Goal: Information Seeking & Learning: Learn about a topic

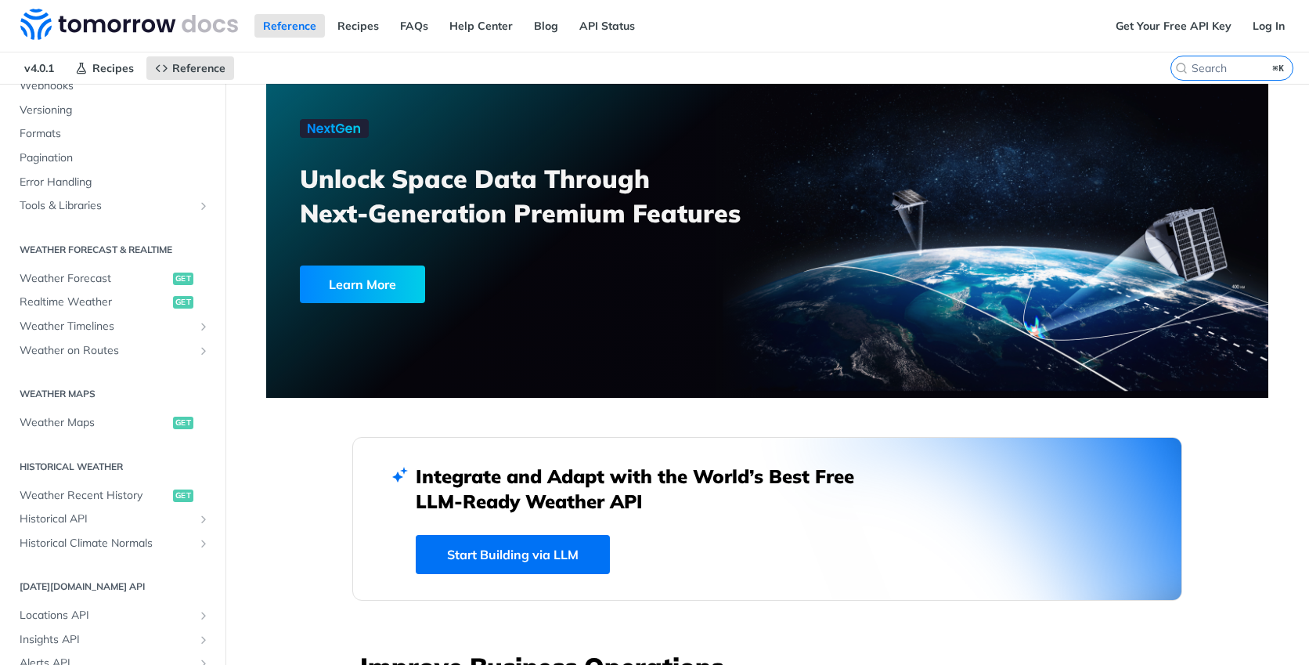
scroll to position [223, 0]
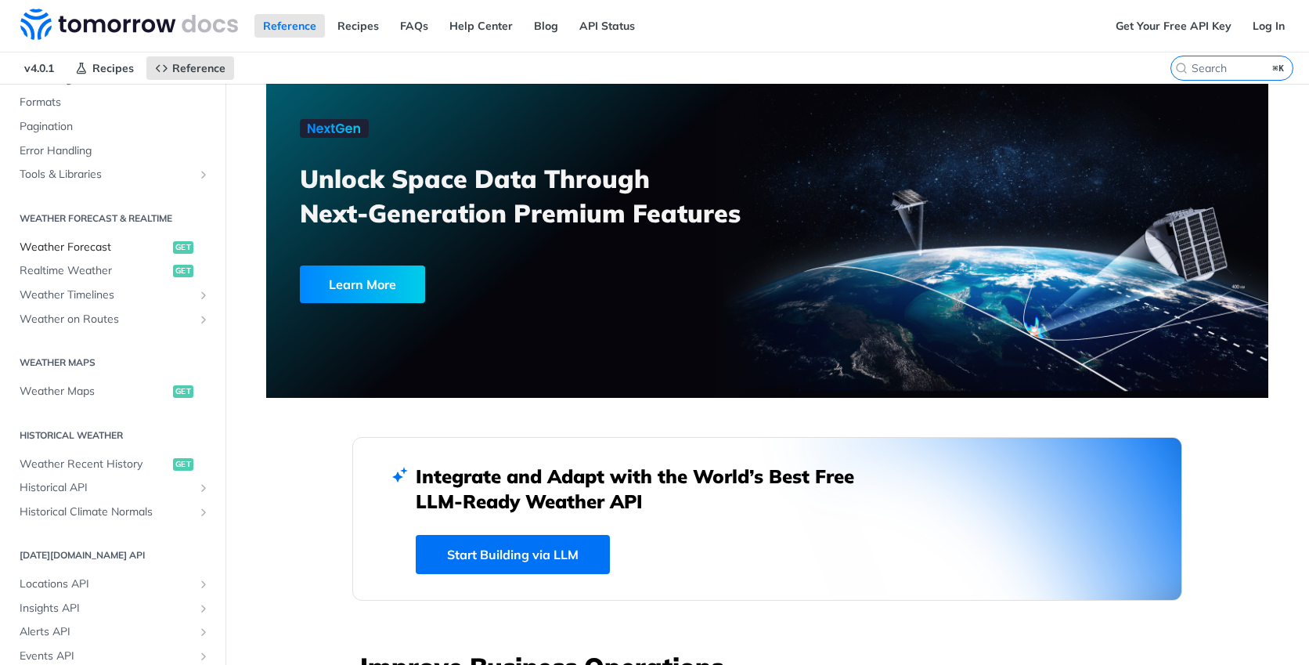
click at [84, 240] on span "Weather Forecast" at bounding box center [95, 248] width 150 height 16
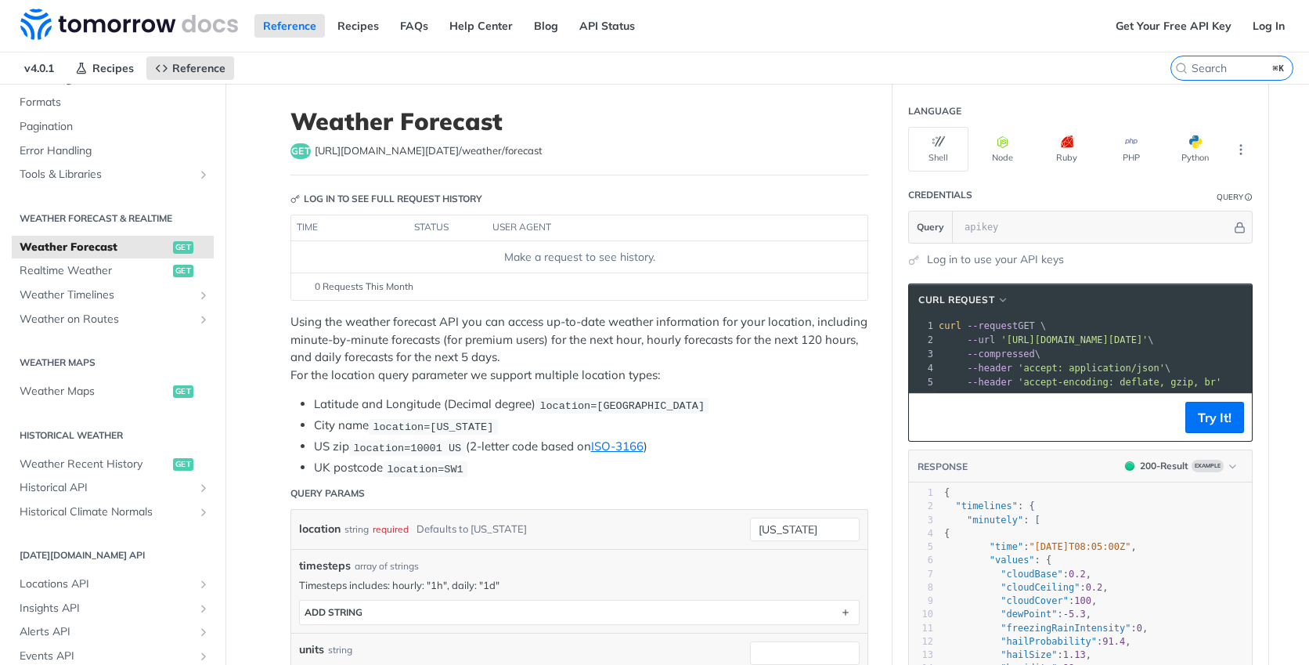
click at [127, 264] on span "Realtime Weather" at bounding box center [95, 271] width 150 height 16
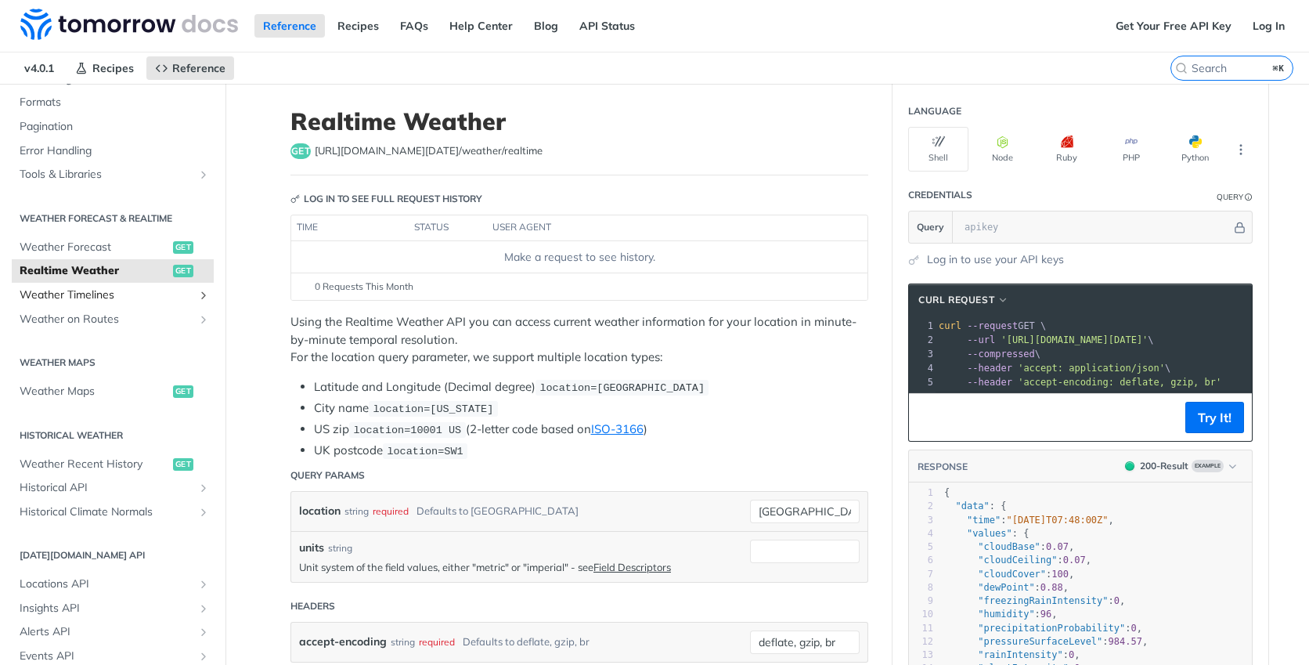
click at [124, 293] on span "Weather Timelines" at bounding box center [107, 295] width 174 height 16
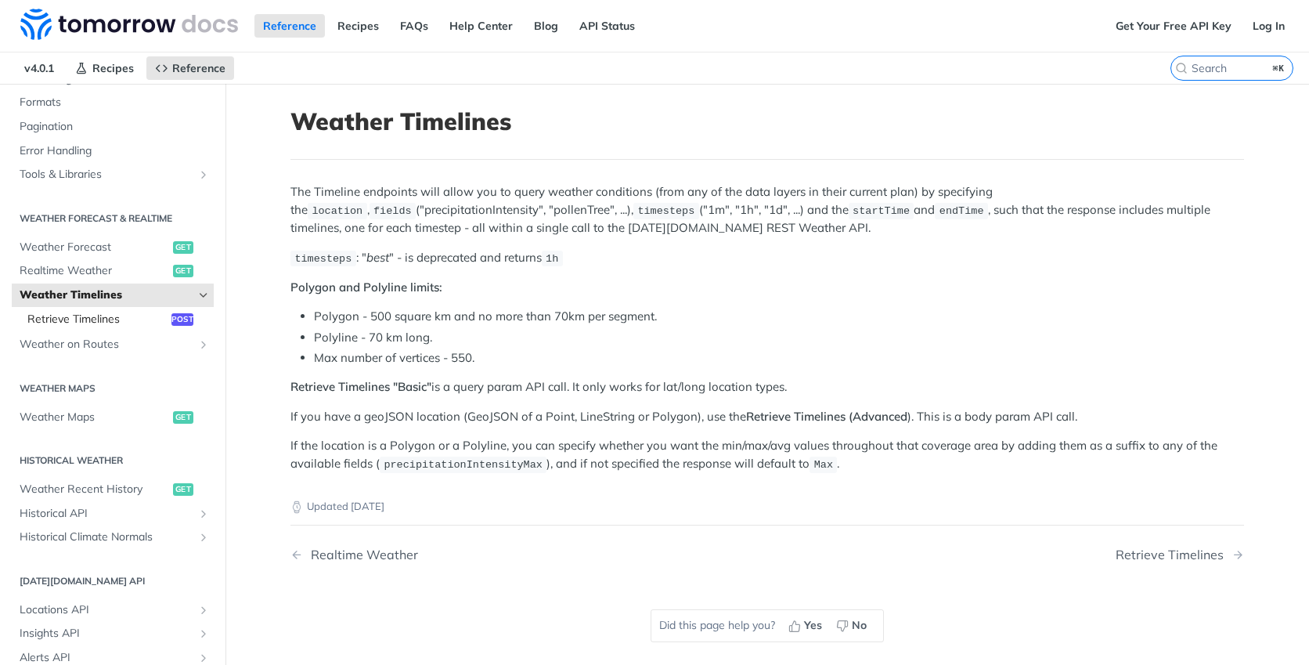
click at [124, 317] on span "Retrieve Timelines" at bounding box center [97, 320] width 140 height 16
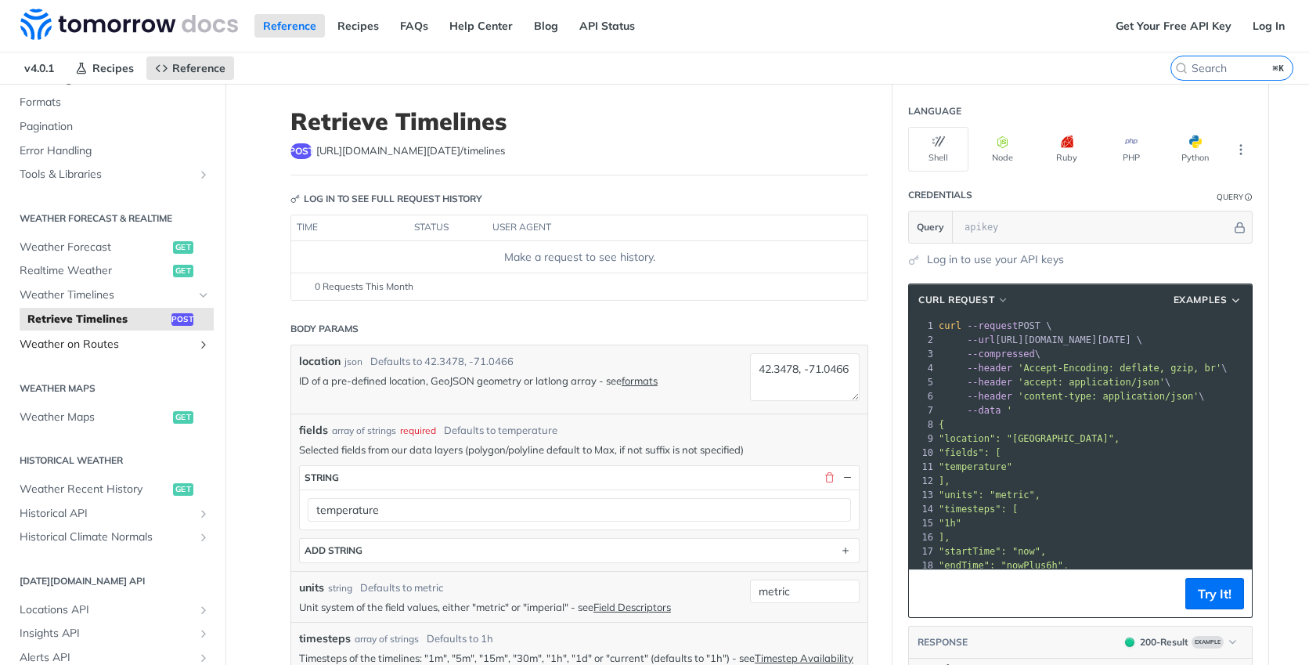
click at [123, 340] on span "Weather on Routes" at bounding box center [107, 345] width 174 height 16
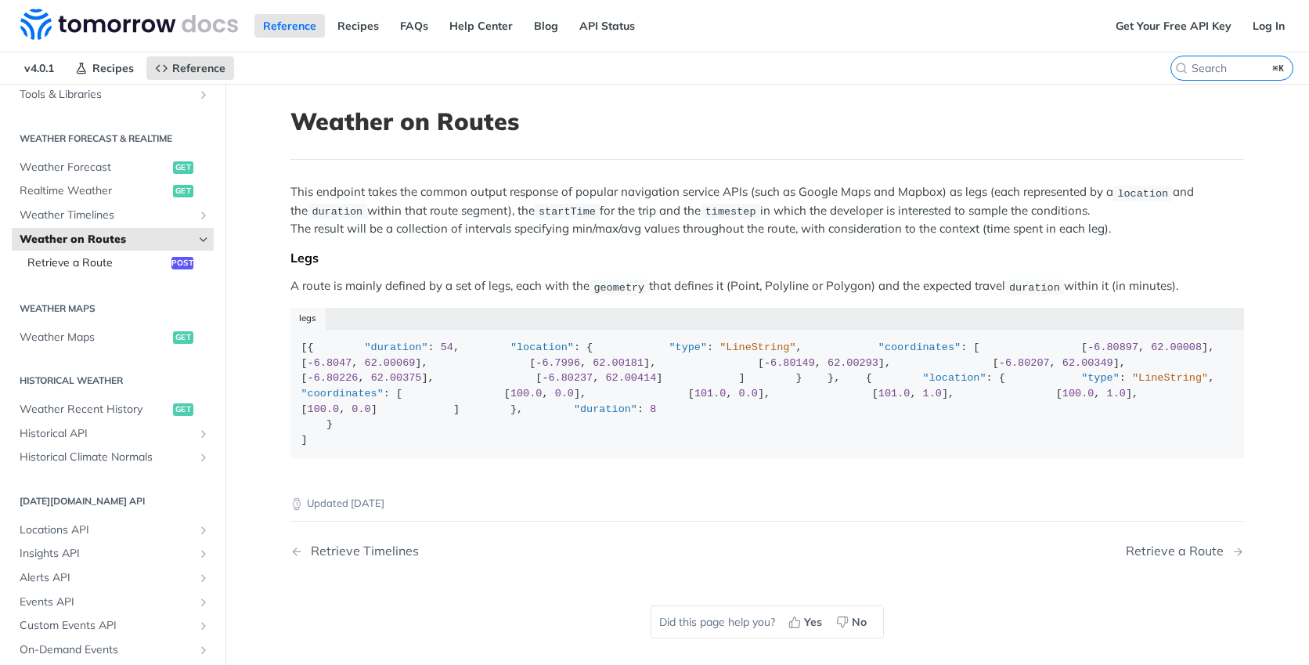
scroll to position [330, 0]
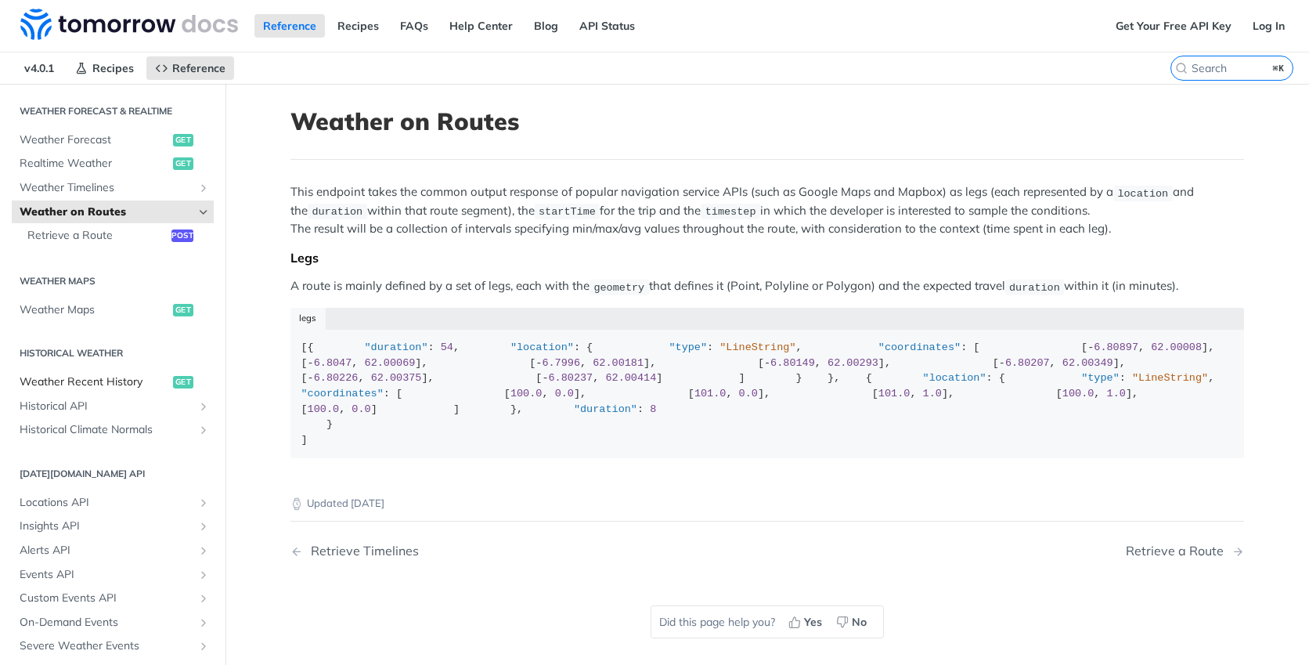
click at [121, 381] on span "Weather Recent History" at bounding box center [95, 382] width 150 height 16
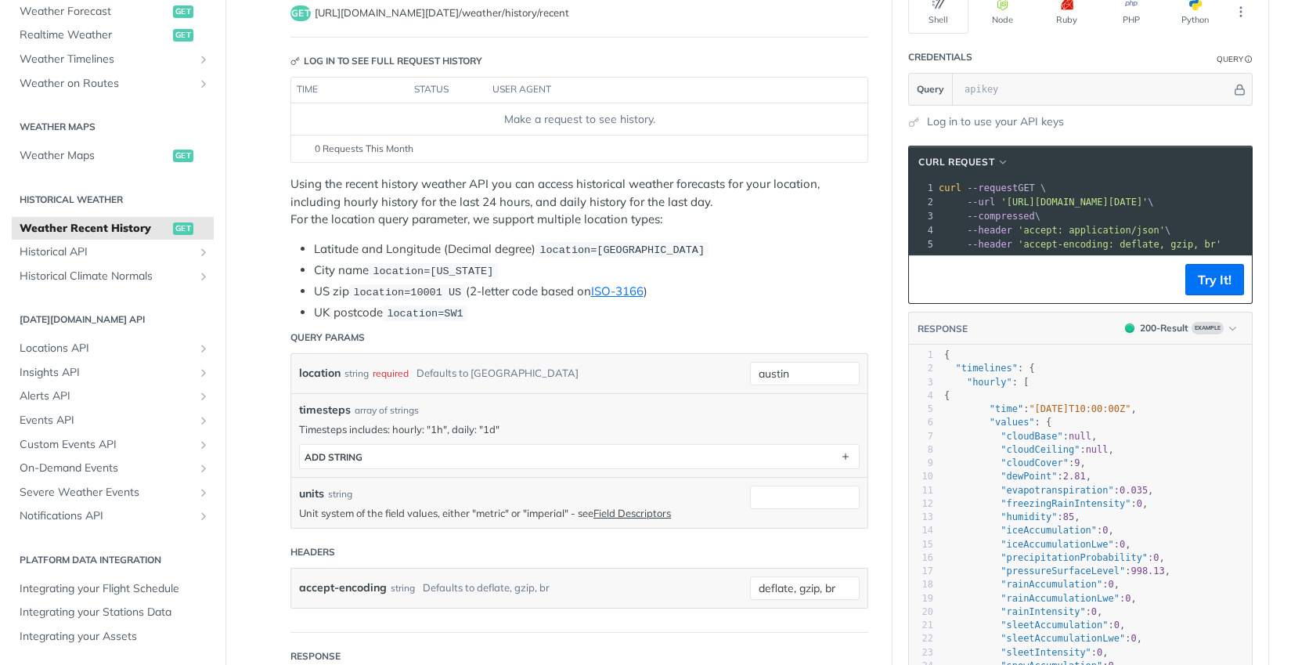
scroll to position [164, 0]
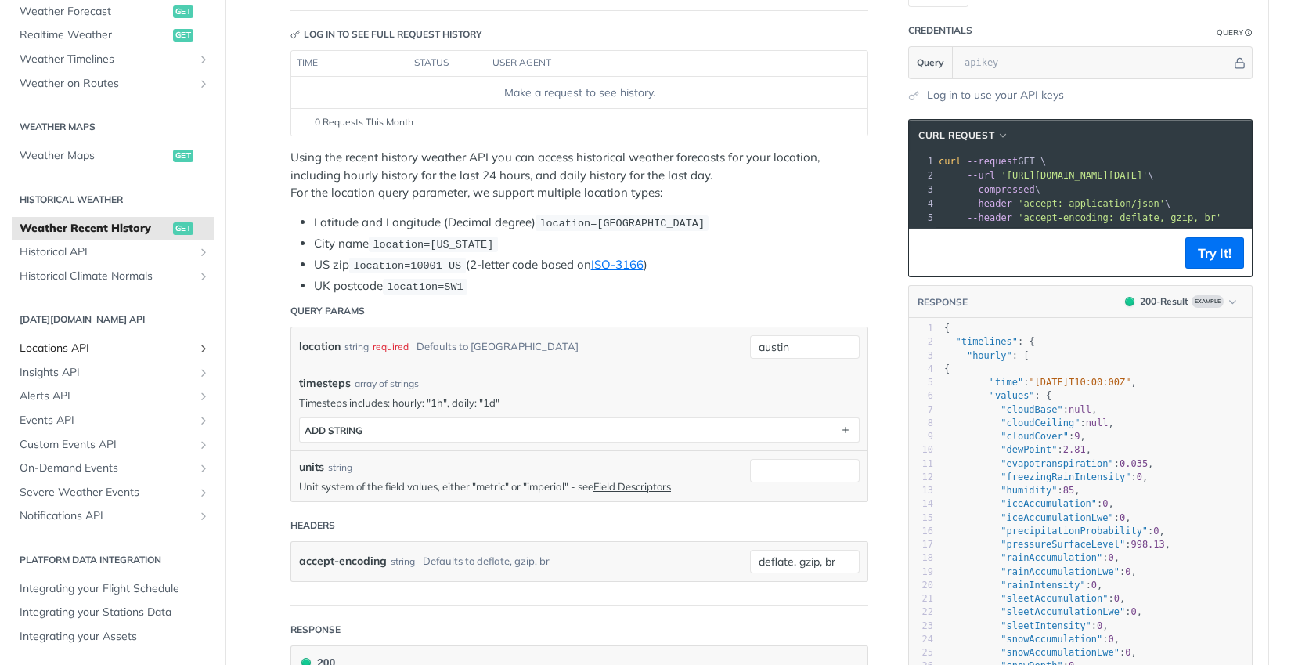
click at [140, 350] on span "Locations API" at bounding box center [107, 349] width 174 height 16
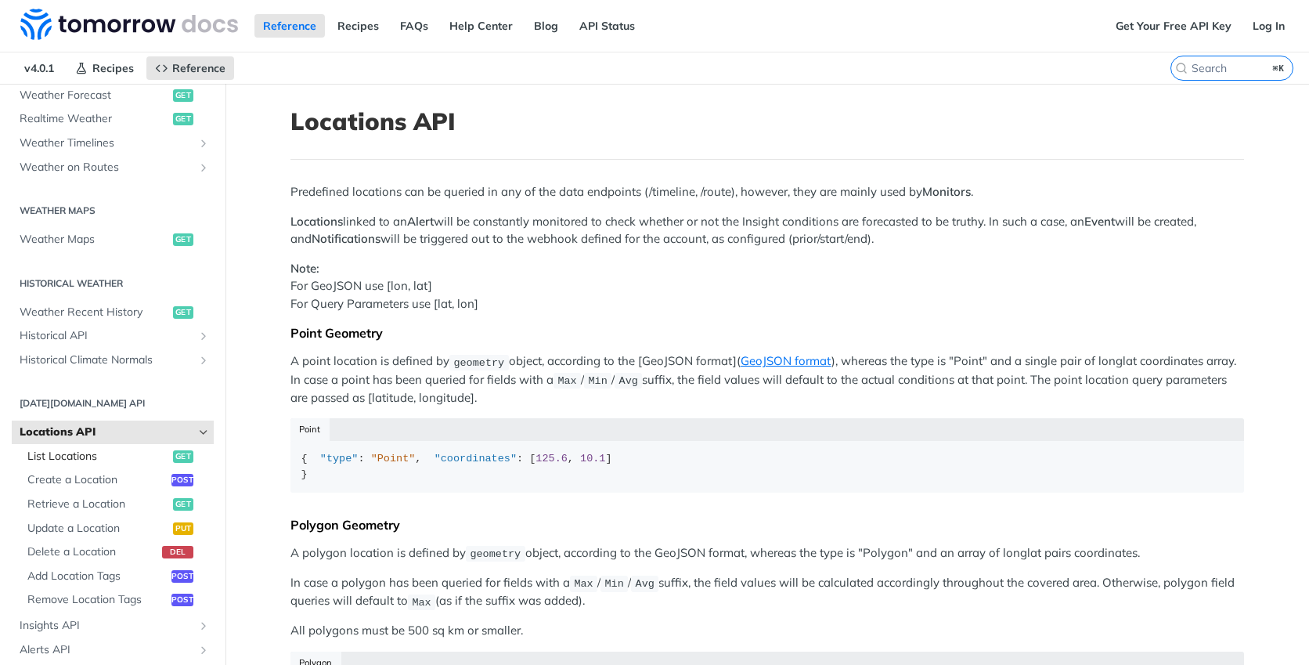
click at [154, 463] on link "List Locations get" at bounding box center [117, 456] width 194 height 23
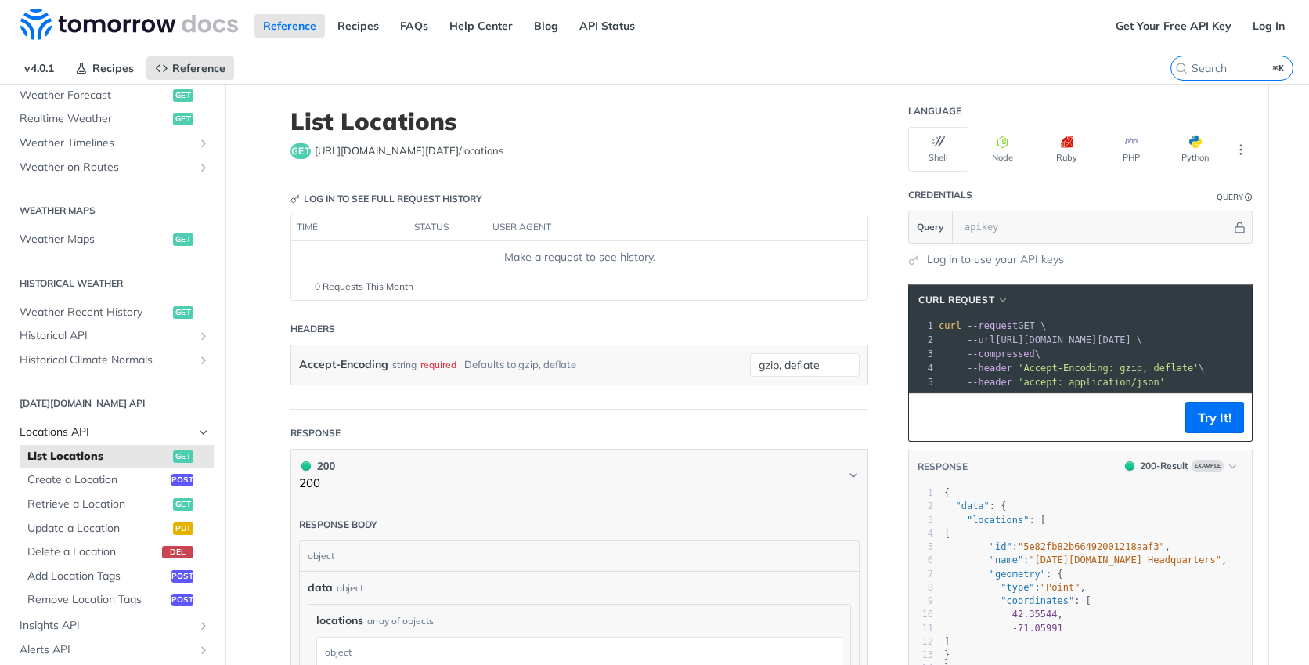
click at [175, 426] on span "Locations API" at bounding box center [107, 432] width 174 height 16
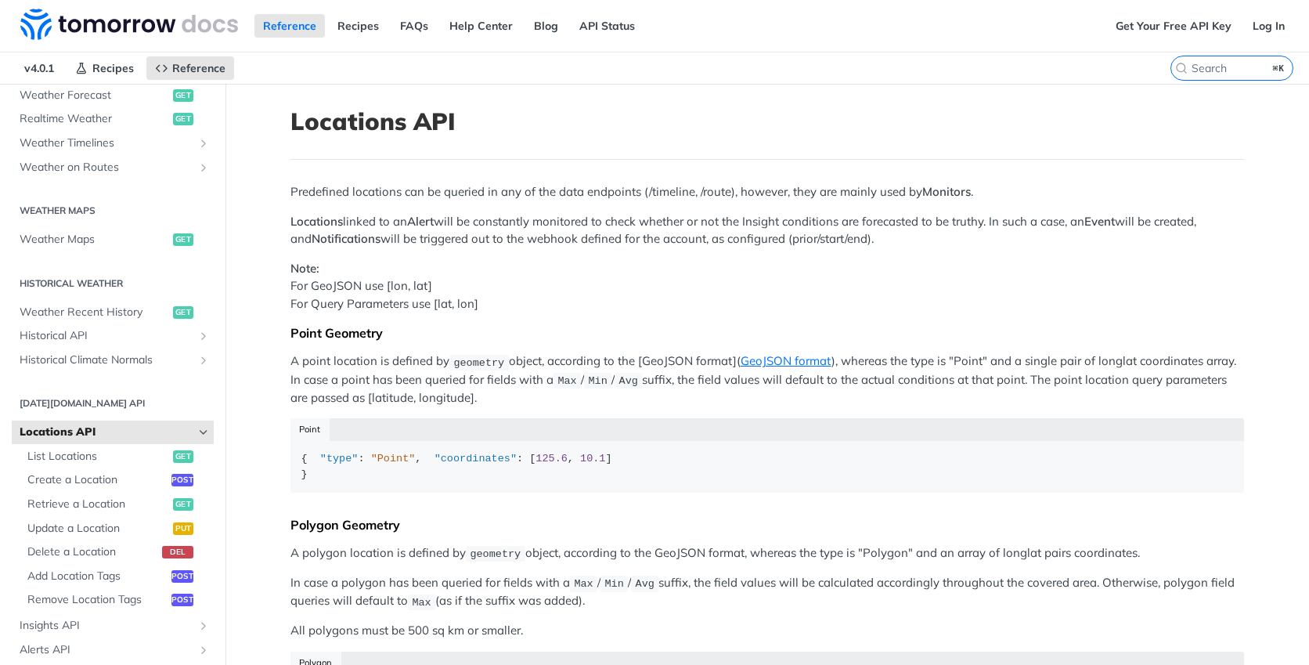
click at [205, 431] on icon "Hide subpages for Locations API" at bounding box center [203, 432] width 13 height 13
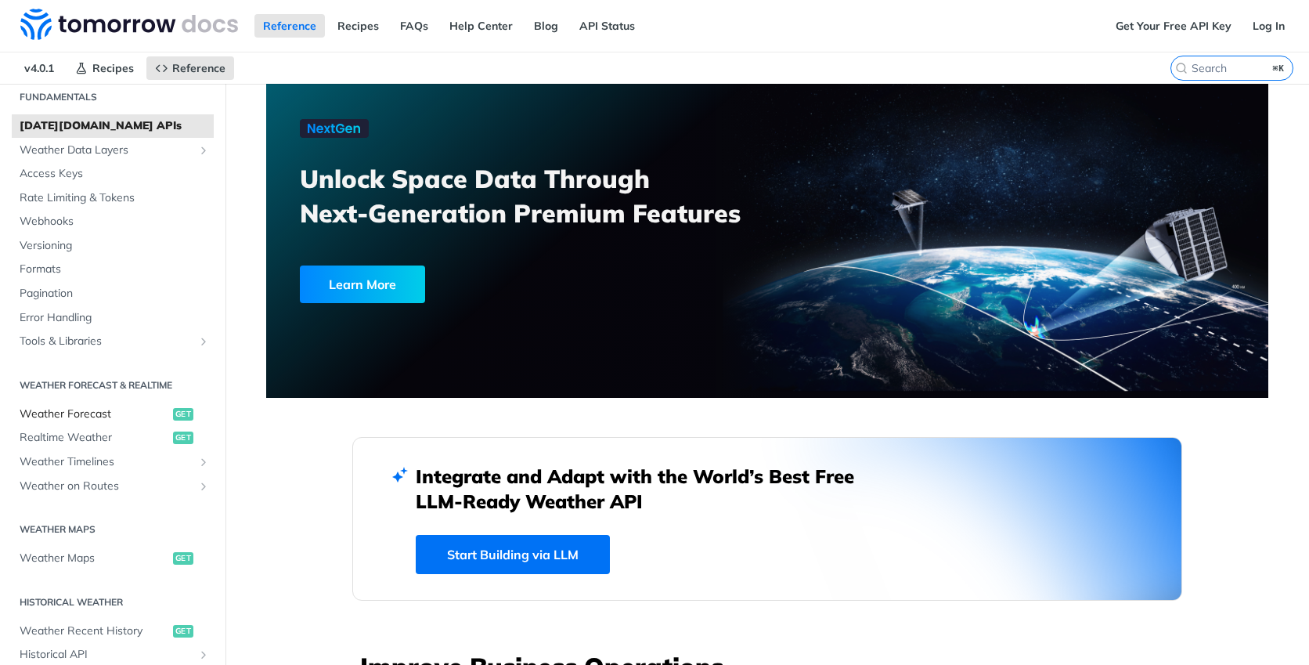
click at [95, 416] on span "Weather Forecast" at bounding box center [95, 414] width 150 height 16
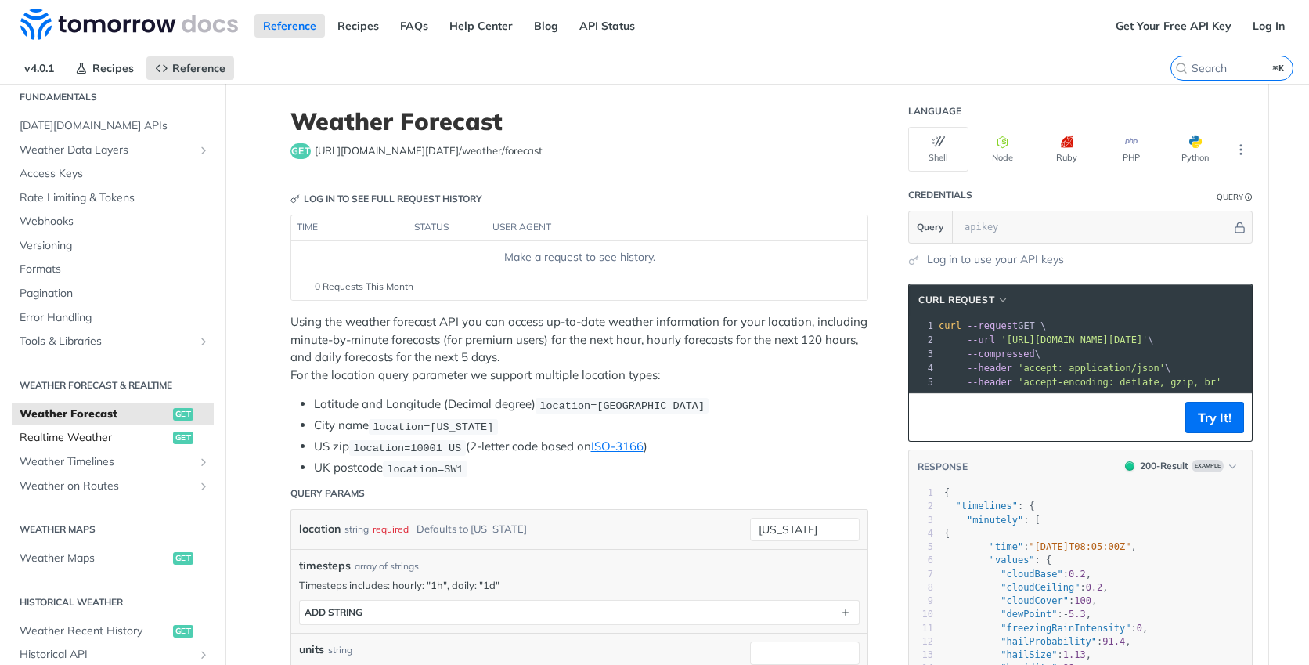
click at [150, 431] on span "Realtime Weather" at bounding box center [95, 438] width 150 height 16
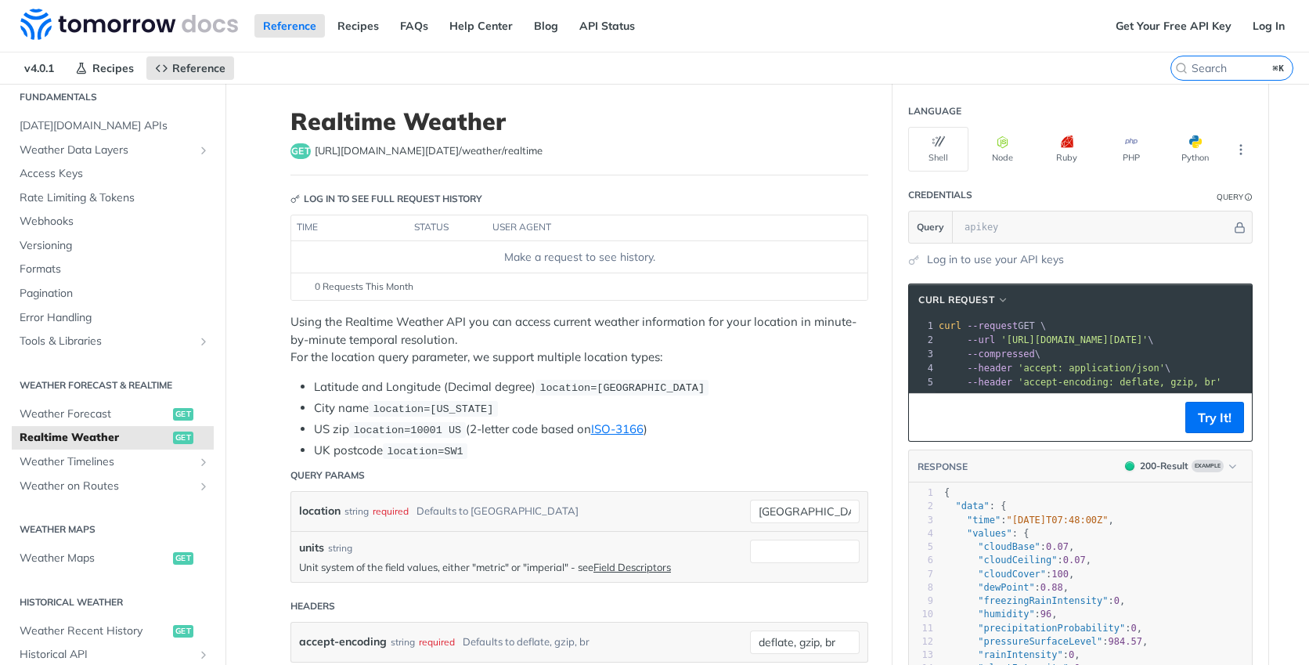
click at [569, 322] on p "Using the Realtime Weather API you can access current weather information for y…" at bounding box center [579, 339] width 578 height 53
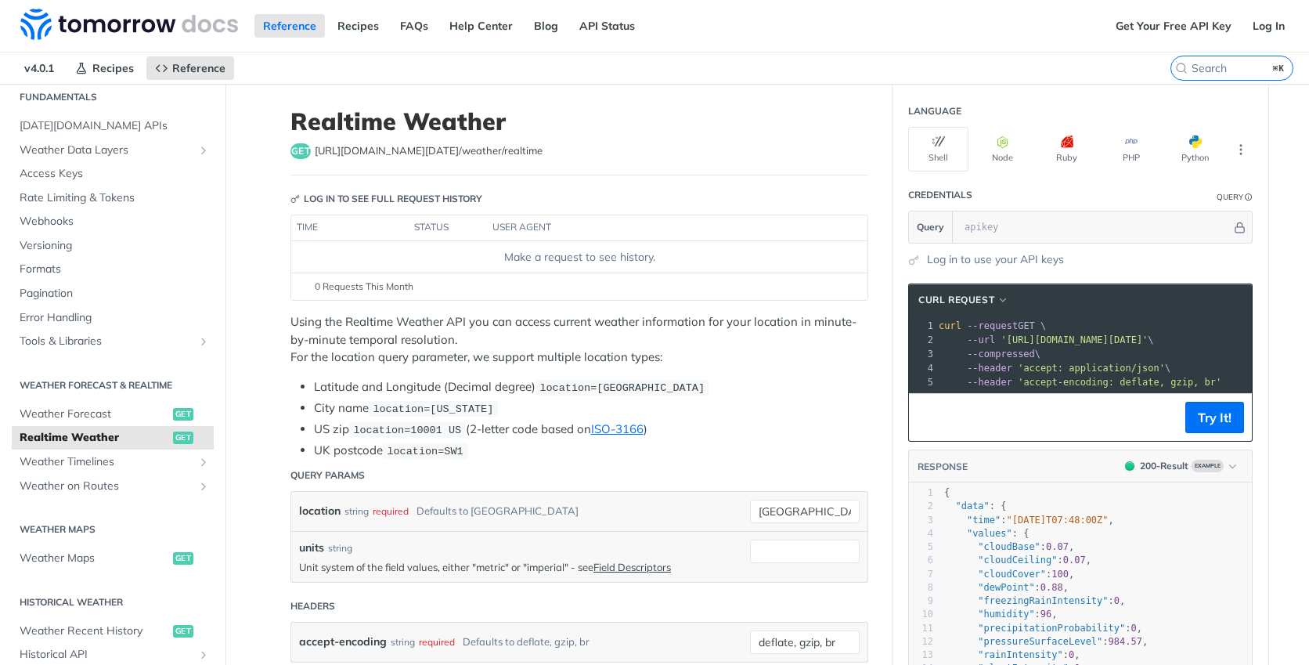
click at [569, 322] on p "Using the Realtime Weather API you can access current weather information for y…" at bounding box center [579, 339] width 578 height 53
click at [820, 513] on input "[GEOGRAPHIC_DATA]" at bounding box center [805, 510] width 110 height 23
type input "raleigh"
click at [1216, 403] on button "Try It!" at bounding box center [1214, 417] width 59 height 31
click at [1266, 470] on section "cURL Request xxxxxxxxxx 1 curl --request GET \ 2 --url '[URL][DOMAIN_NAME][DATE…" at bounding box center [1080, 600] width 376 height 665
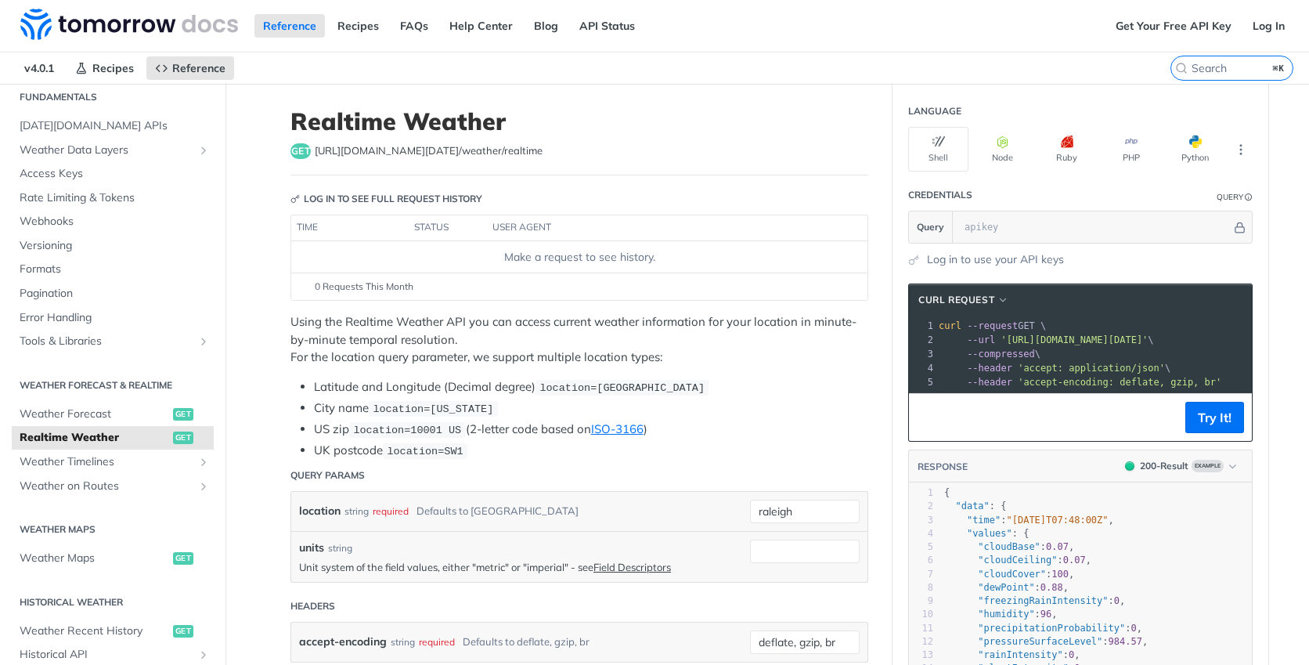
click at [1266, 470] on section "cURL Request xxxxxxxxxx 1 curl --request GET \ 2 --url '[URL][DOMAIN_NAME][DATE…" at bounding box center [1080, 600] width 376 height 665
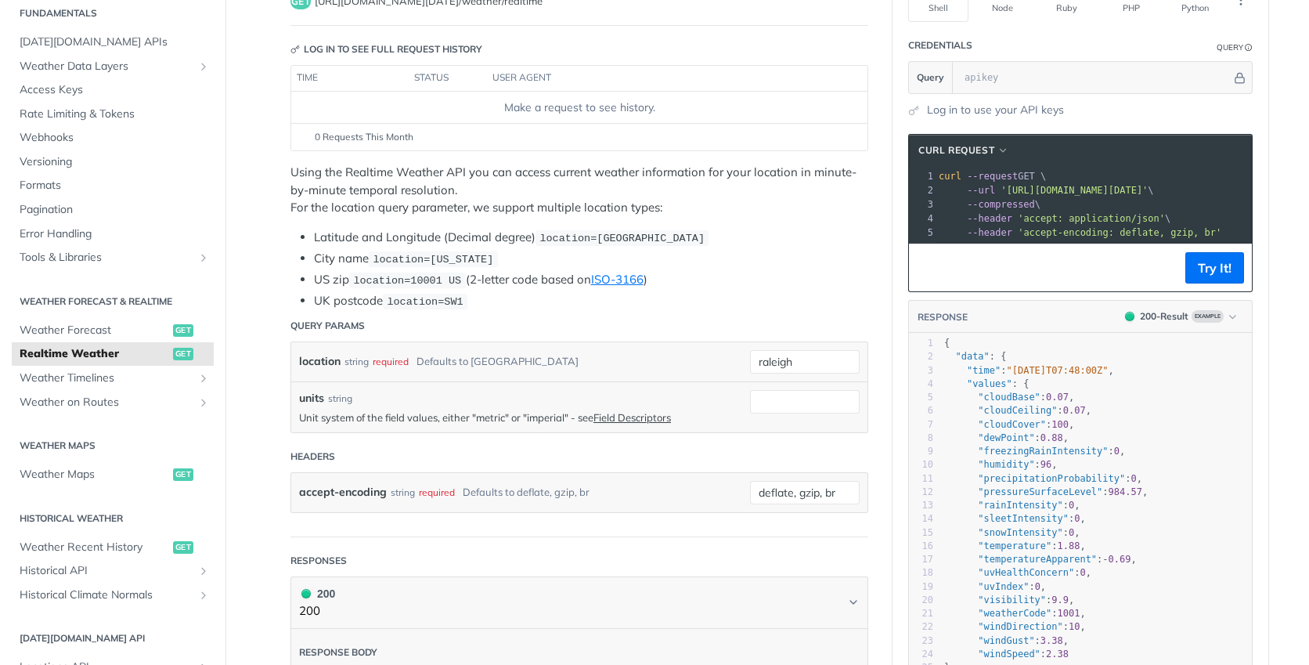
click at [1266, 470] on section "cURL Request xxxxxxxxxx 1 curl --request GET \ 2 --url '[URL][DOMAIN_NAME][DATE…" at bounding box center [1080, 450] width 376 height 665
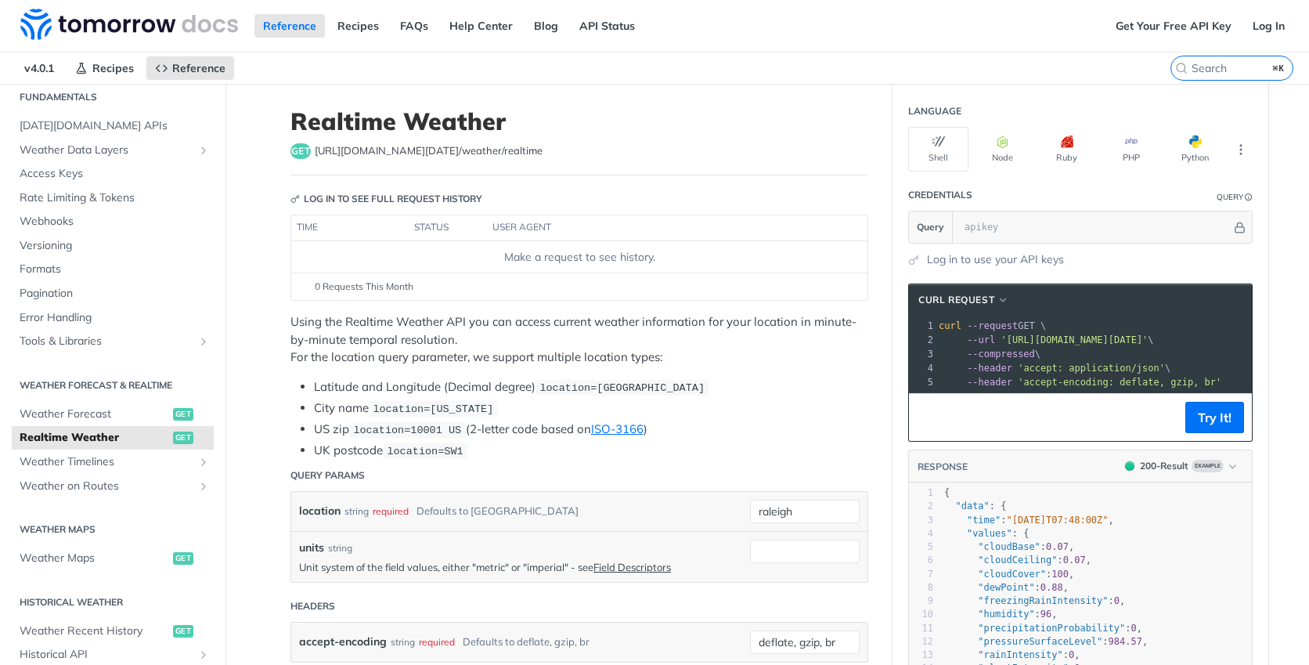
click at [851, 409] on li "City name location=[US_STATE]" at bounding box center [591, 408] width 554 height 18
click at [817, 391] on li "Latitude and Longitude (Decimal degree) location=[GEOGRAPHIC_DATA]" at bounding box center [591, 387] width 554 height 18
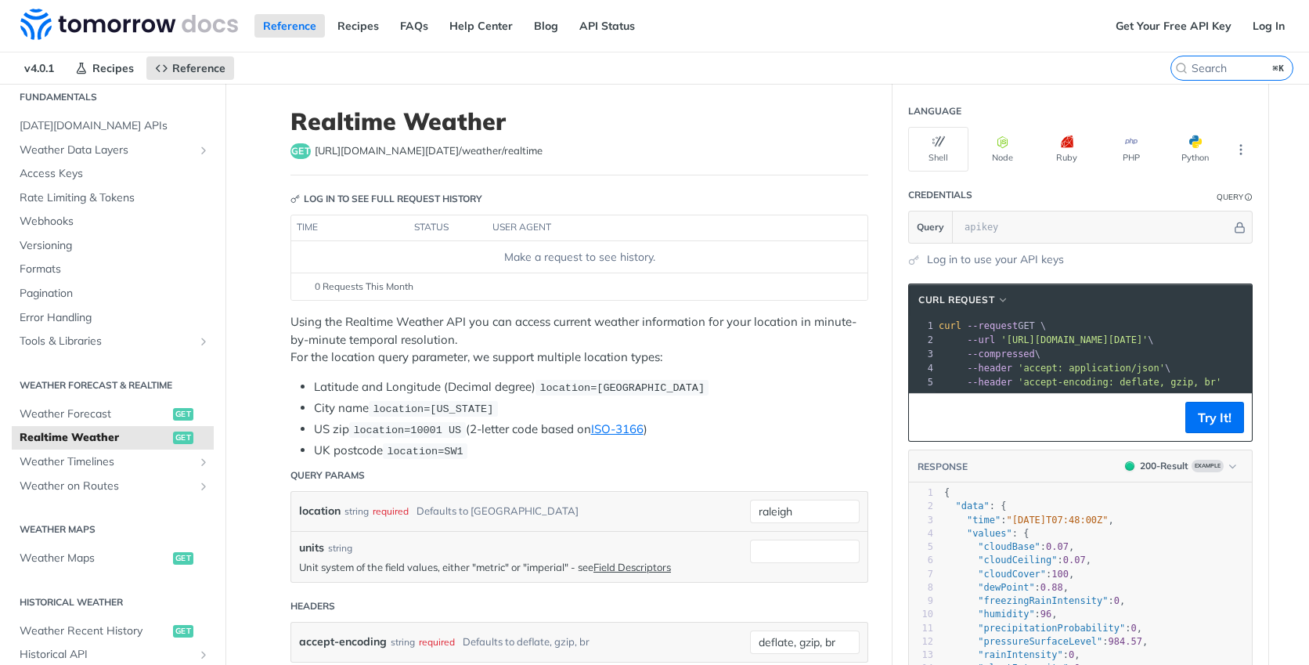
click at [817, 391] on li "Latitude and Longitude (Decimal degree) location=[GEOGRAPHIC_DATA]" at bounding box center [591, 387] width 554 height 18
